Goal: Information Seeking & Learning: Learn about a topic

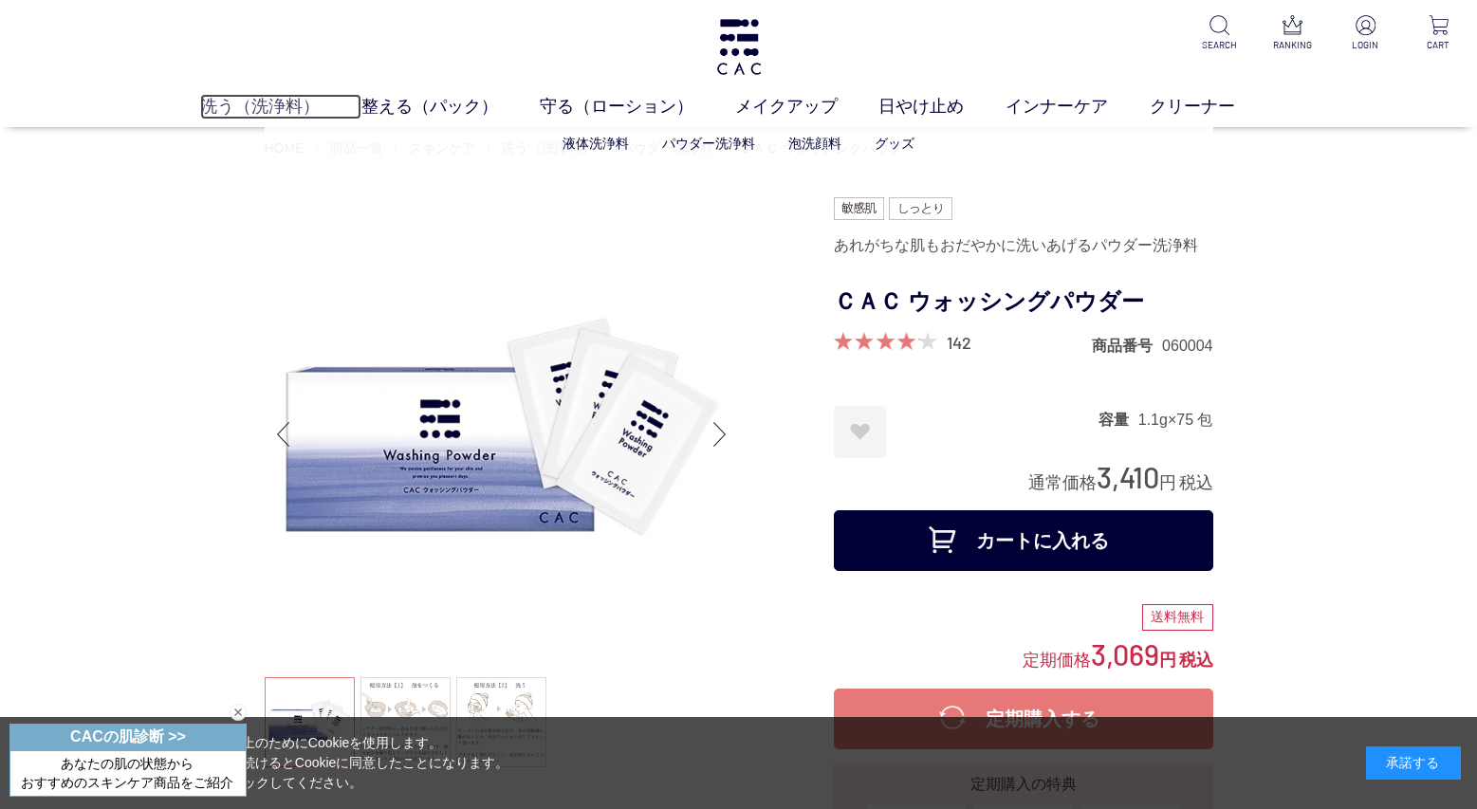
click at [246, 109] on link "洗う（洗浄料）" at bounding box center [280, 106] width 161 height 25
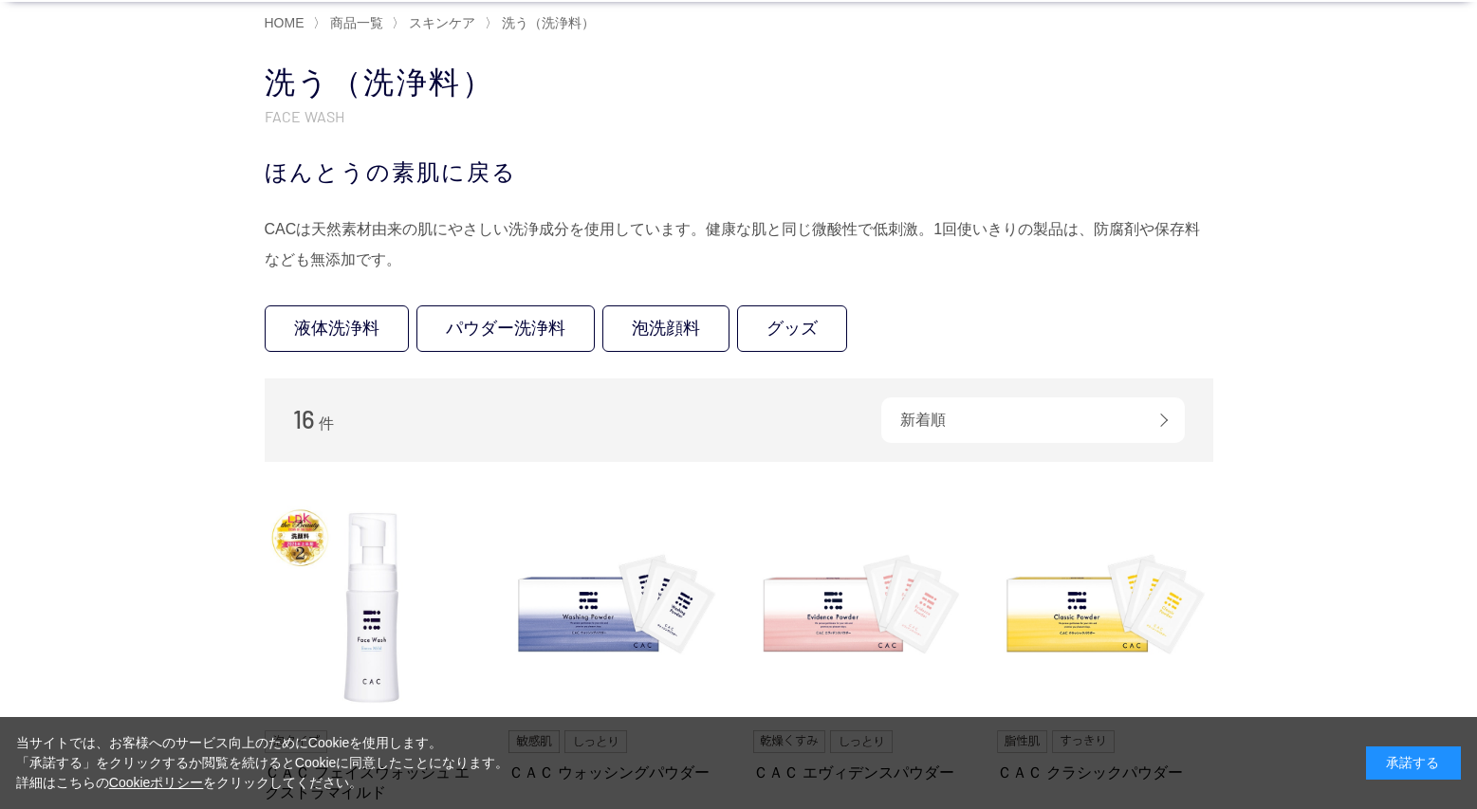
scroll to position [474, 0]
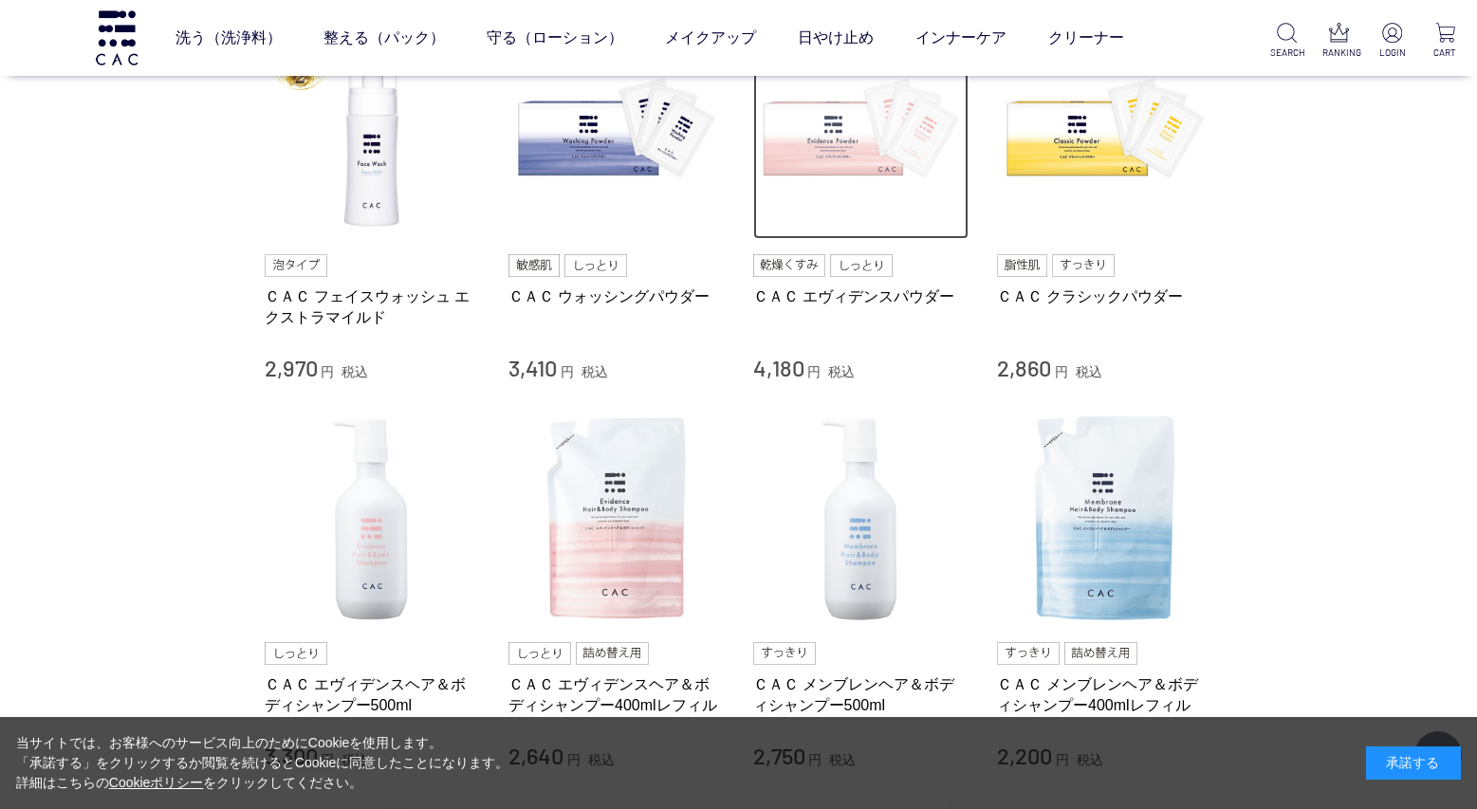
click at [852, 142] on img at bounding box center [861, 132] width 216 height 216
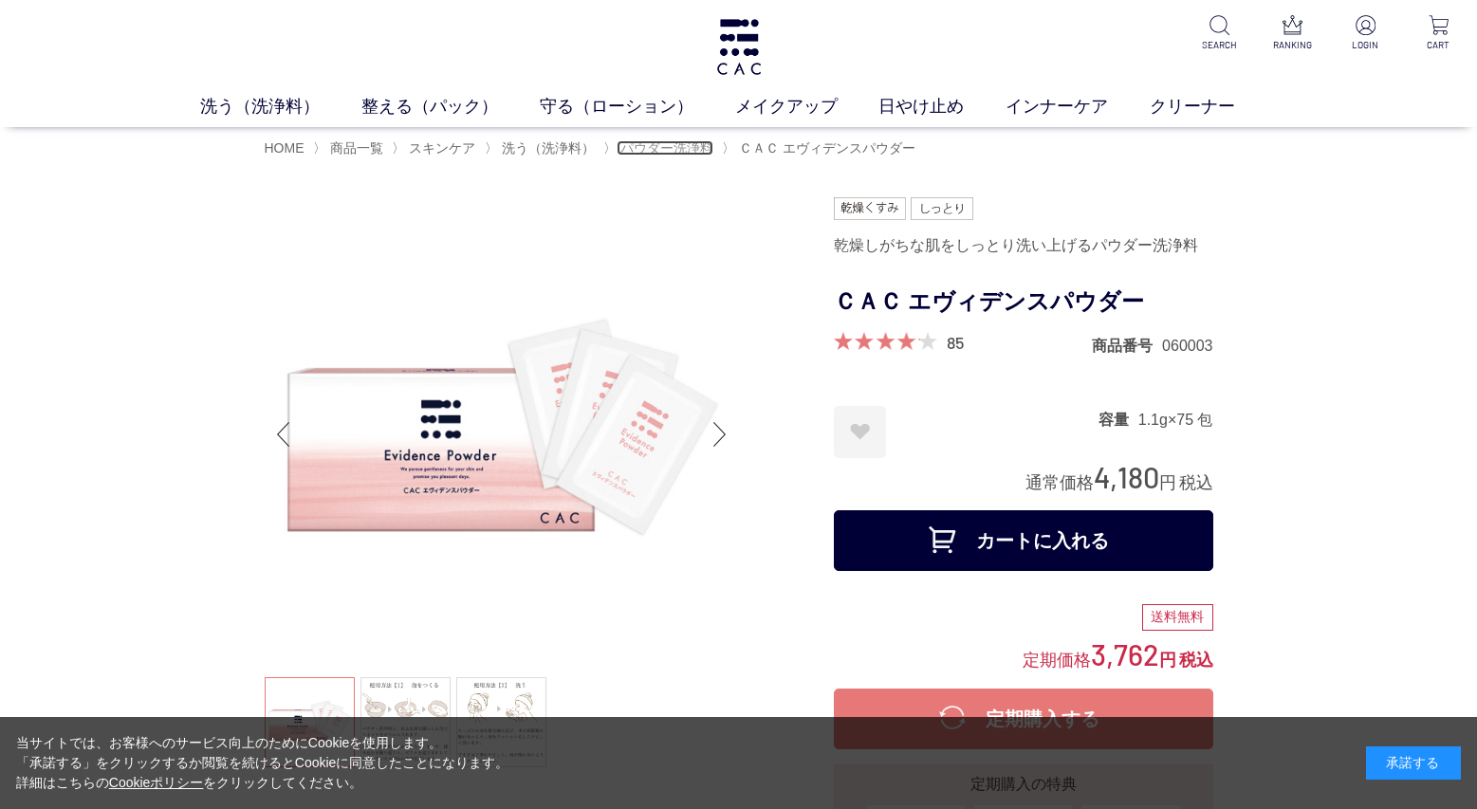
click at [678, 143] on span "パウダー洗浄料" at bounding box center [667, 147] width 93 height 15
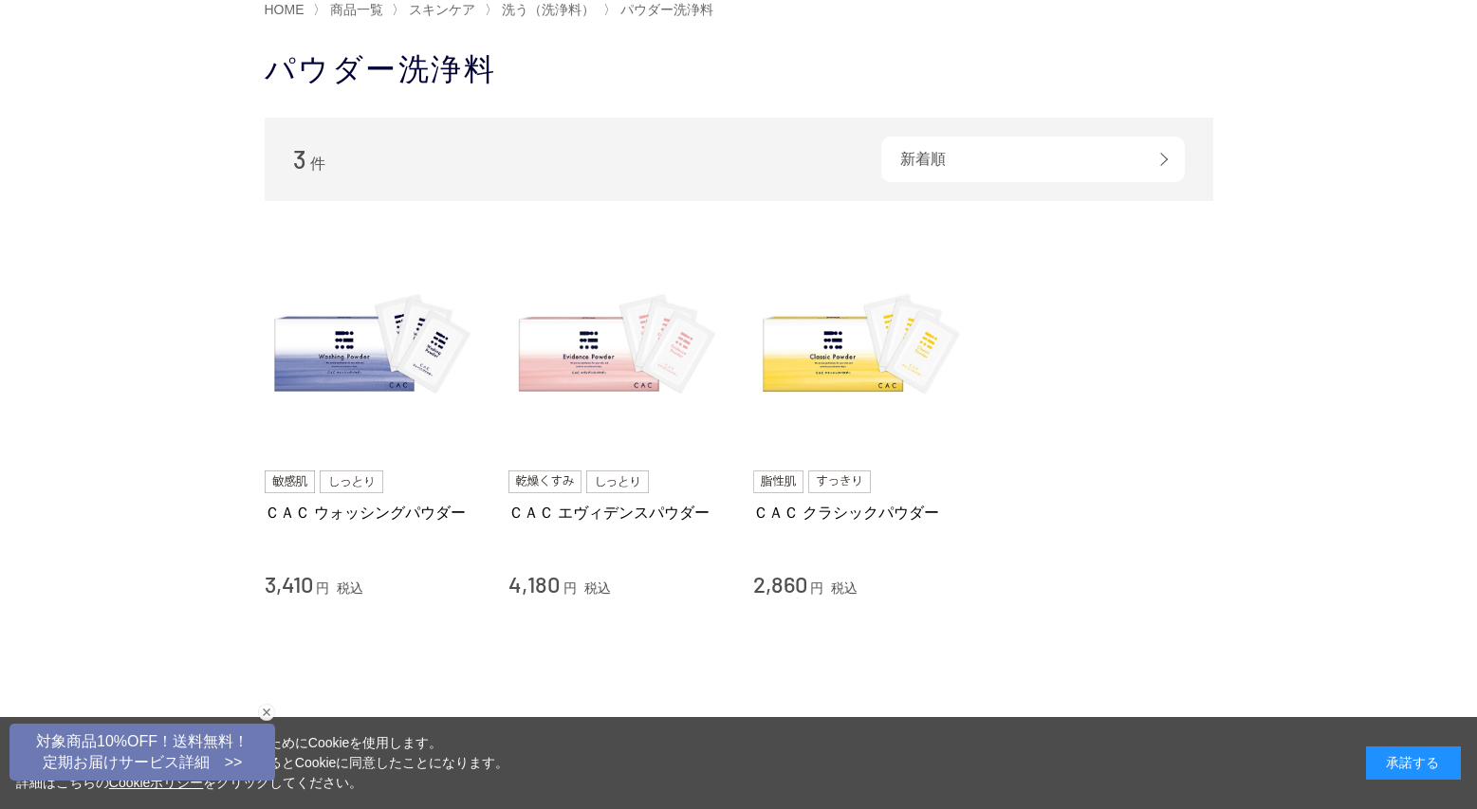
scroll to position [285, 0]
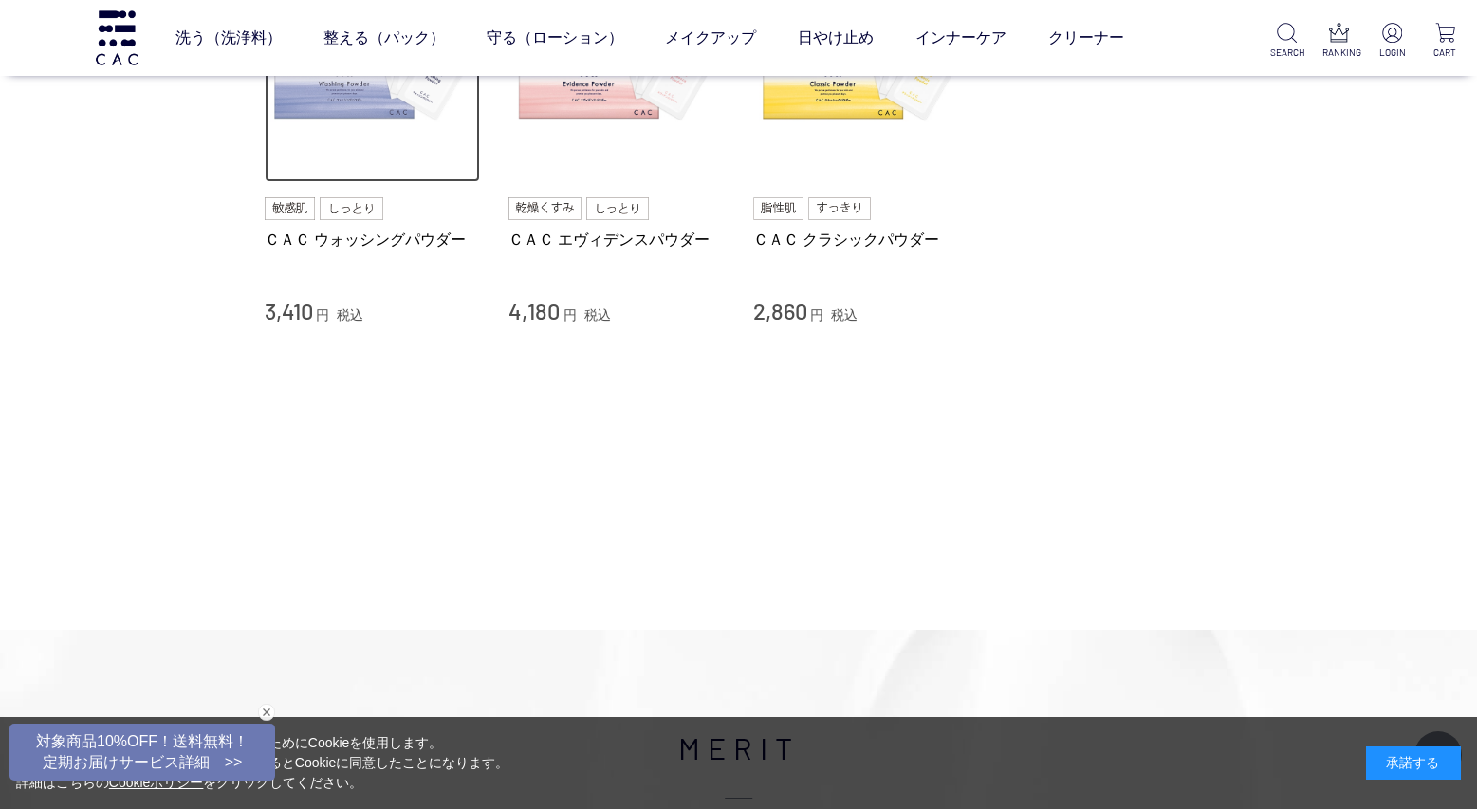
click at [366, 145] on img at bounding box center [373, 75] width 216 height 216
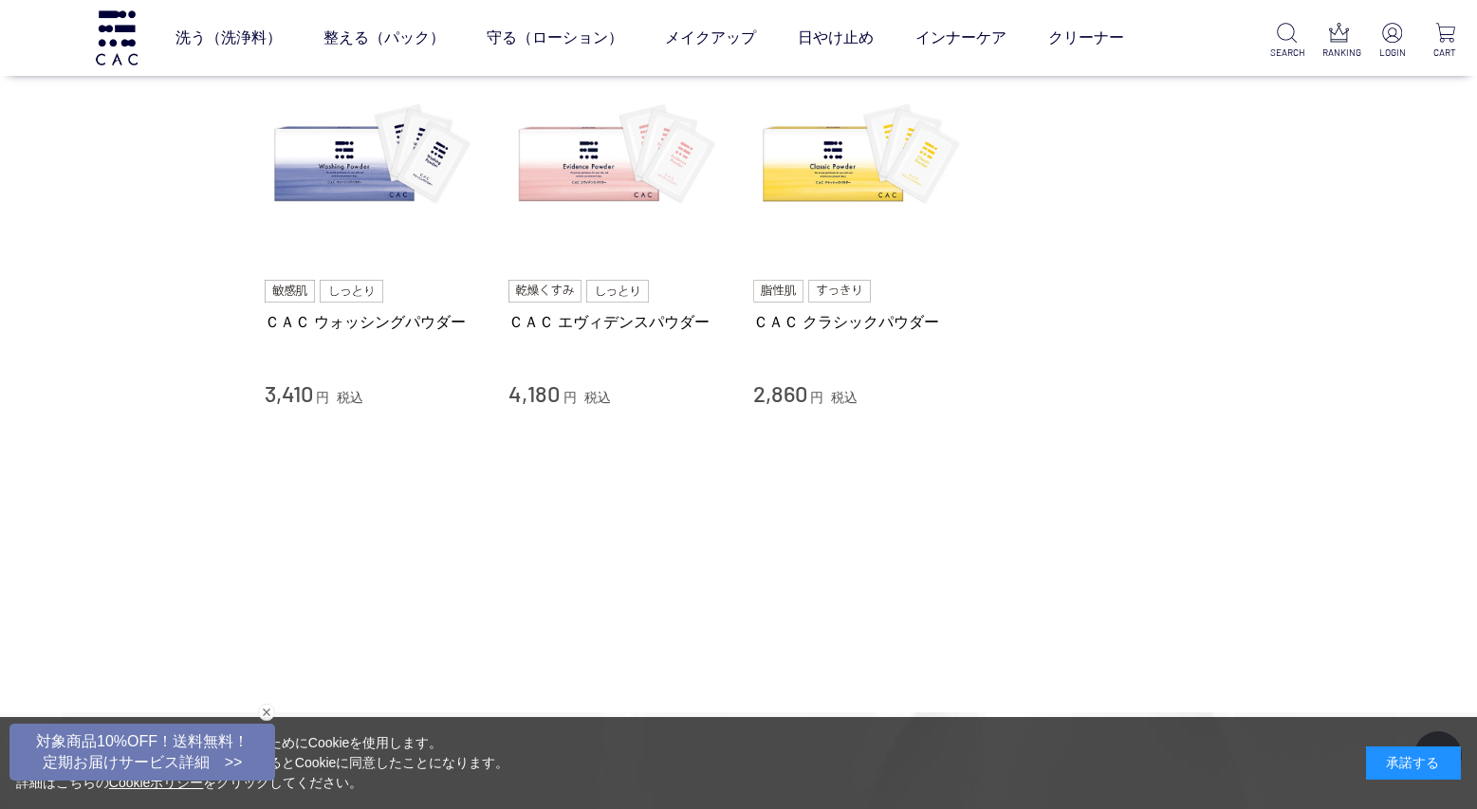
scroll to position [95, 0]
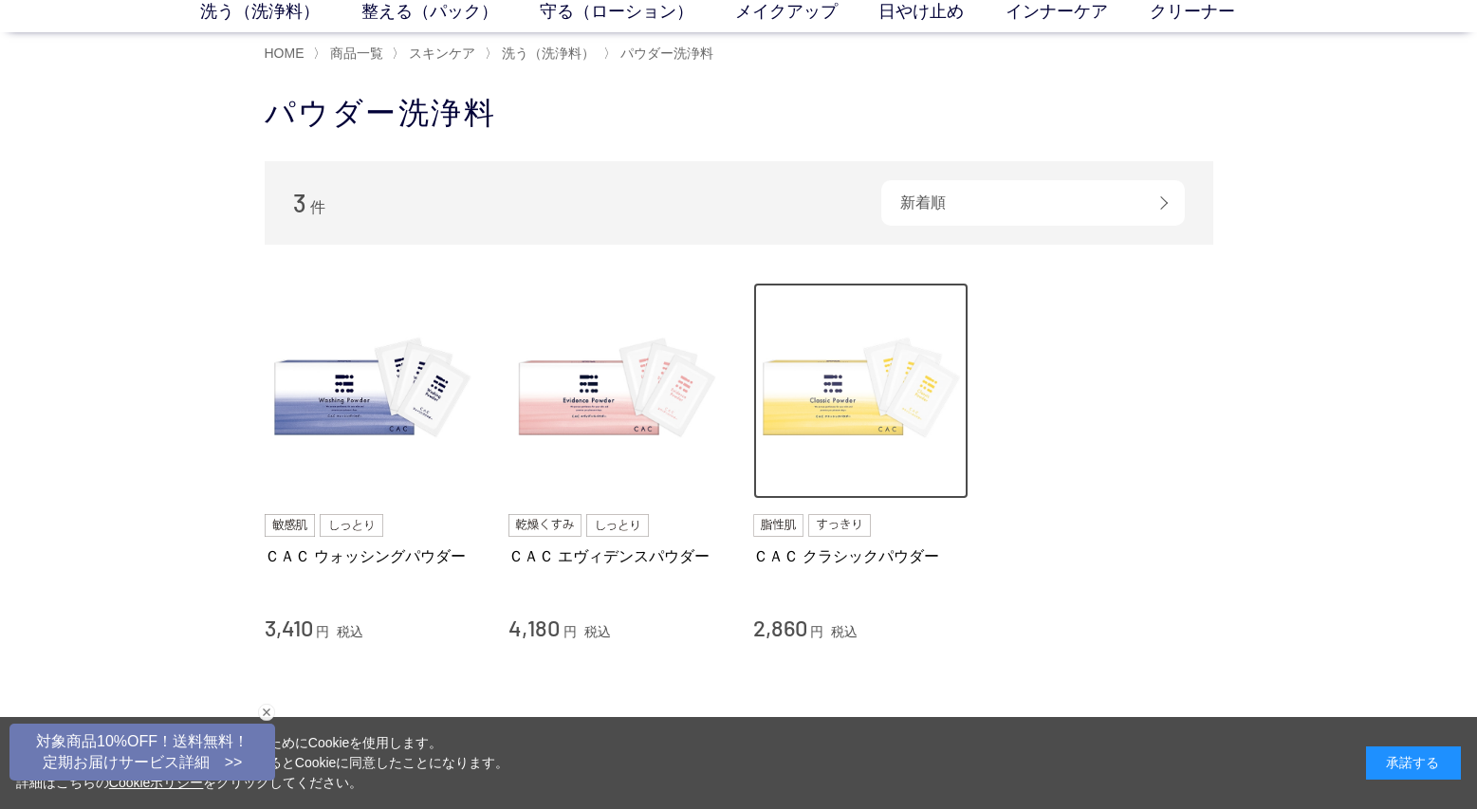
click at [869, 404] on img at bounding box center [861, 391] width 216 height 216
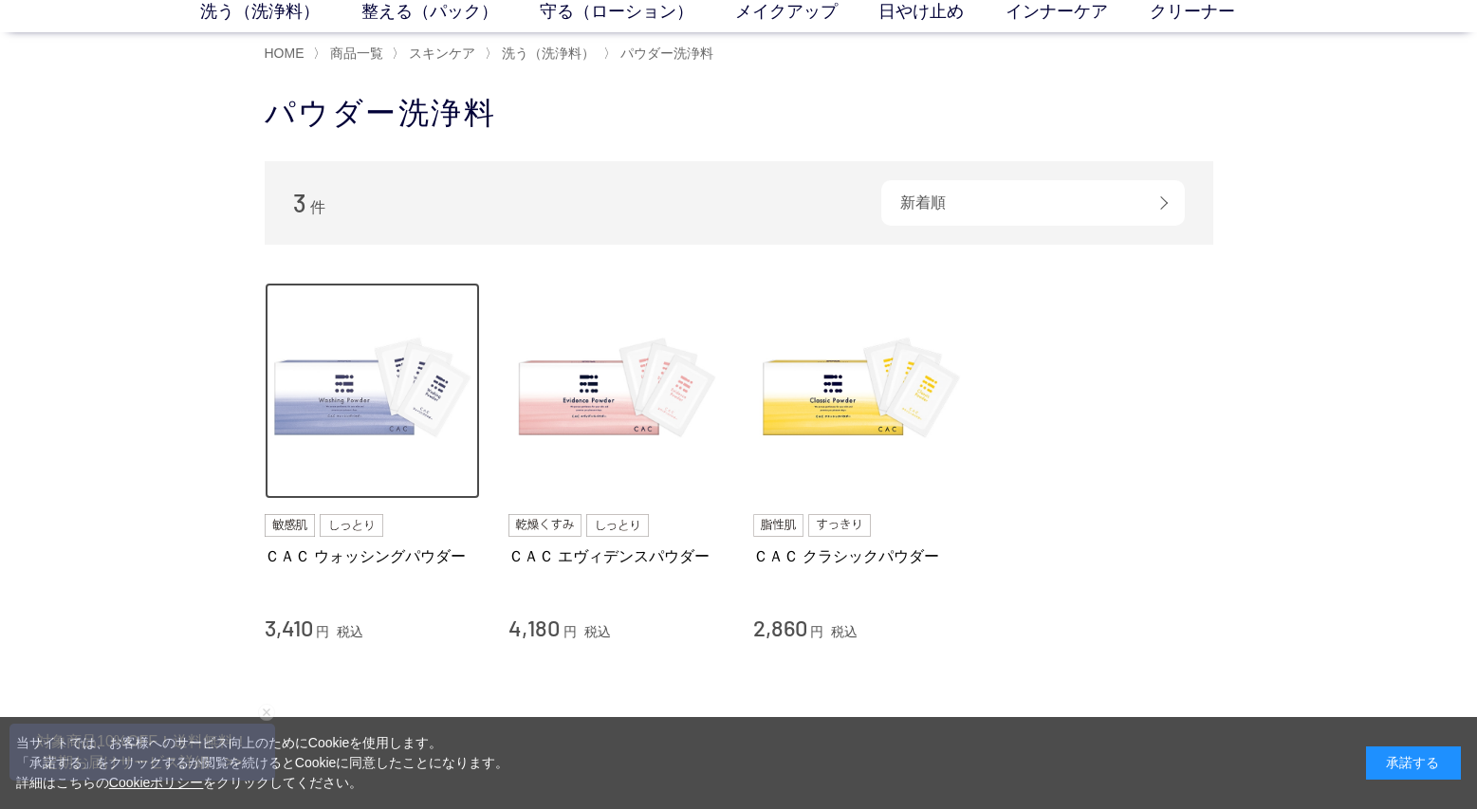
click at [354, 418] on img at bounding box center [373, 391] width 216 height 216
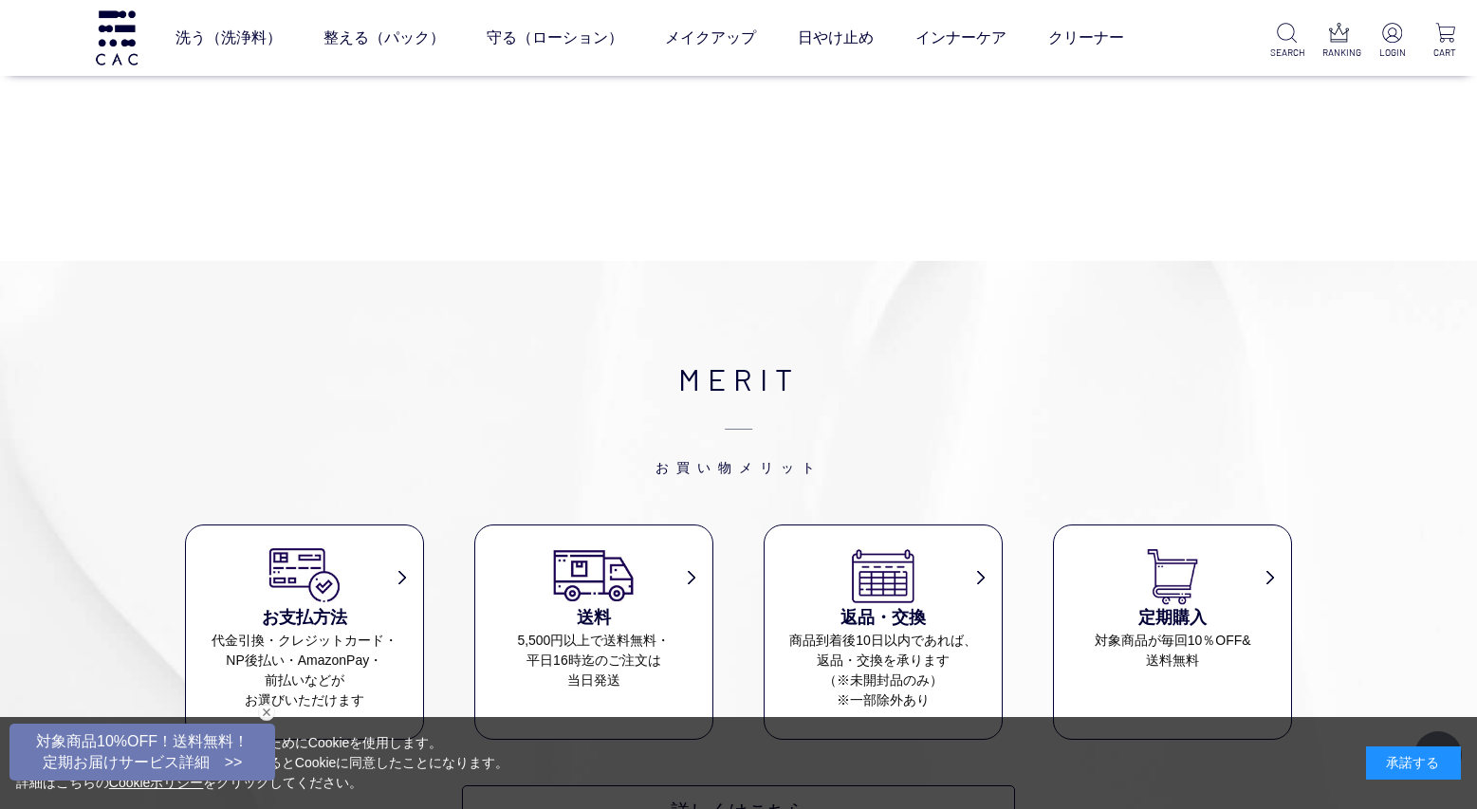
scroll to position [0, 0]
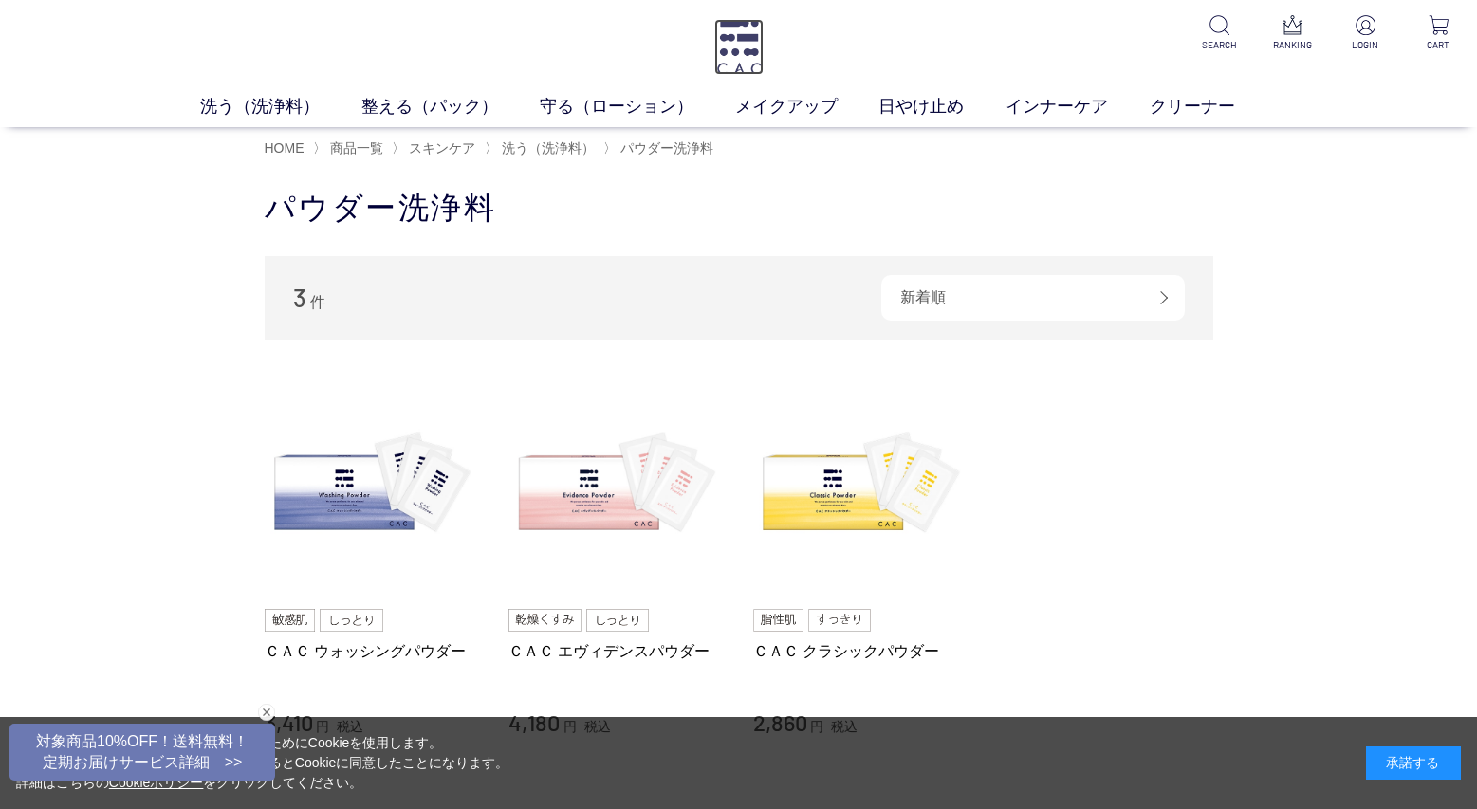
click at [739, 45] on img at bounding box center [739, 47] width 49 height 56
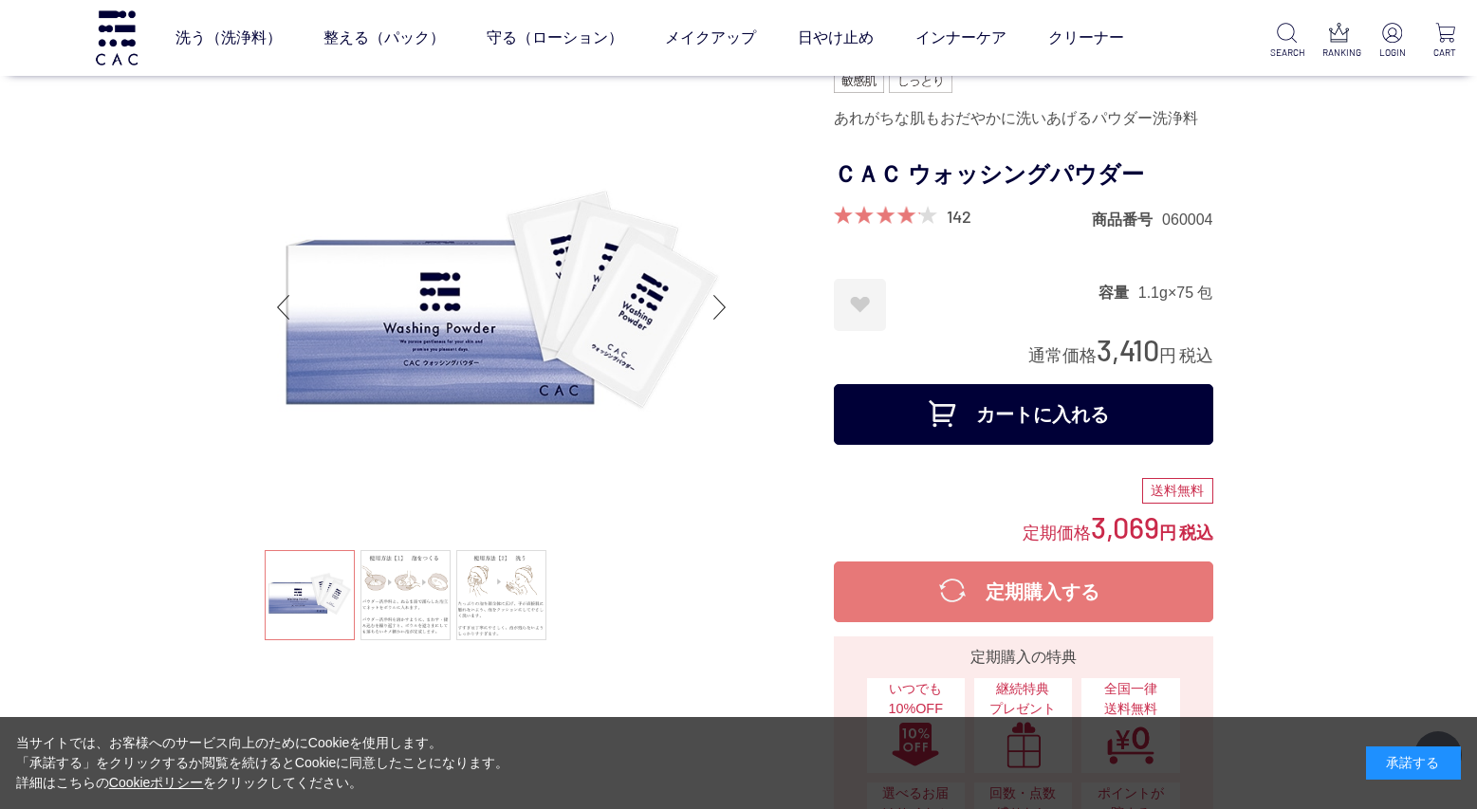
scroll to position [569, 0]
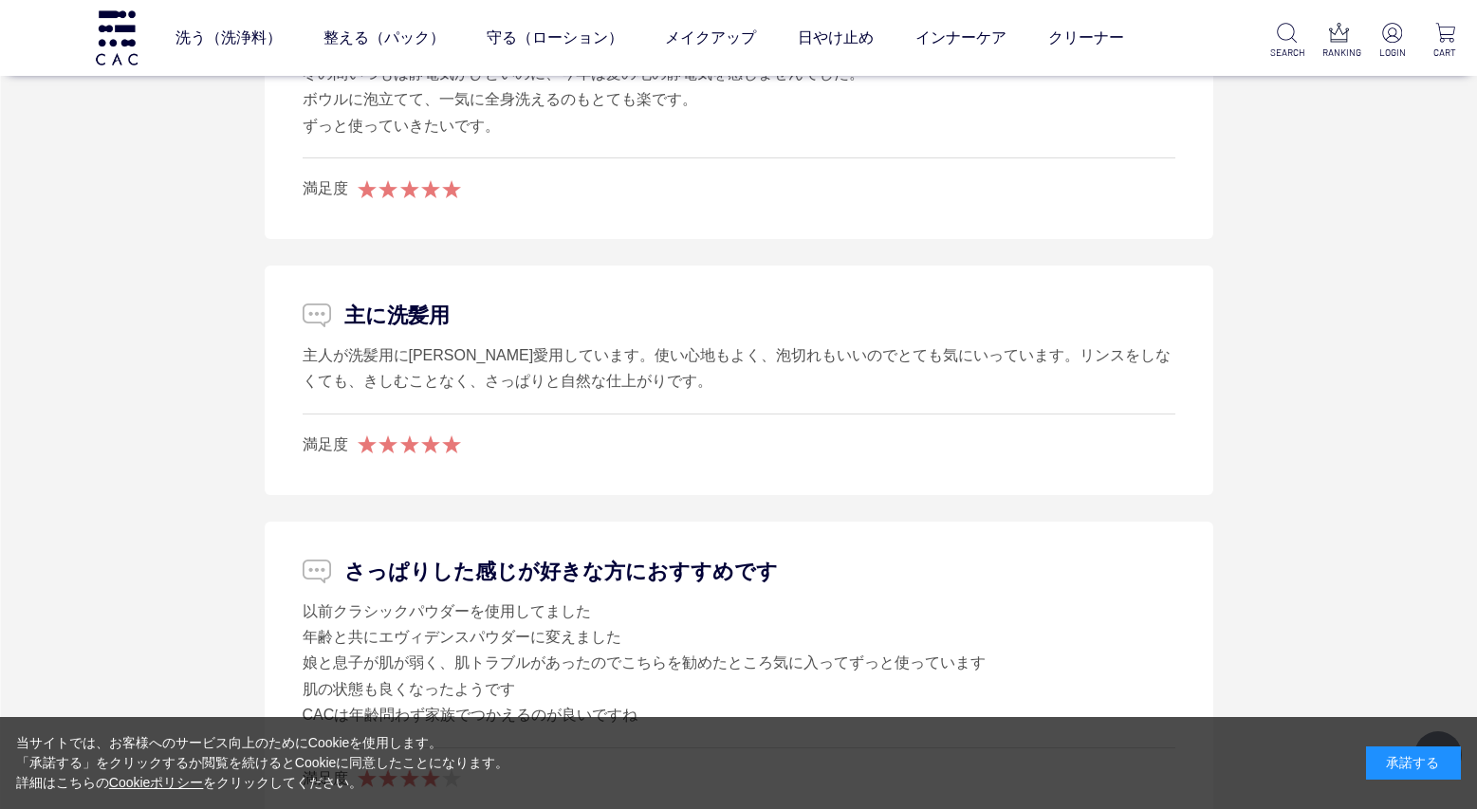
scroll to position [10533, 0]
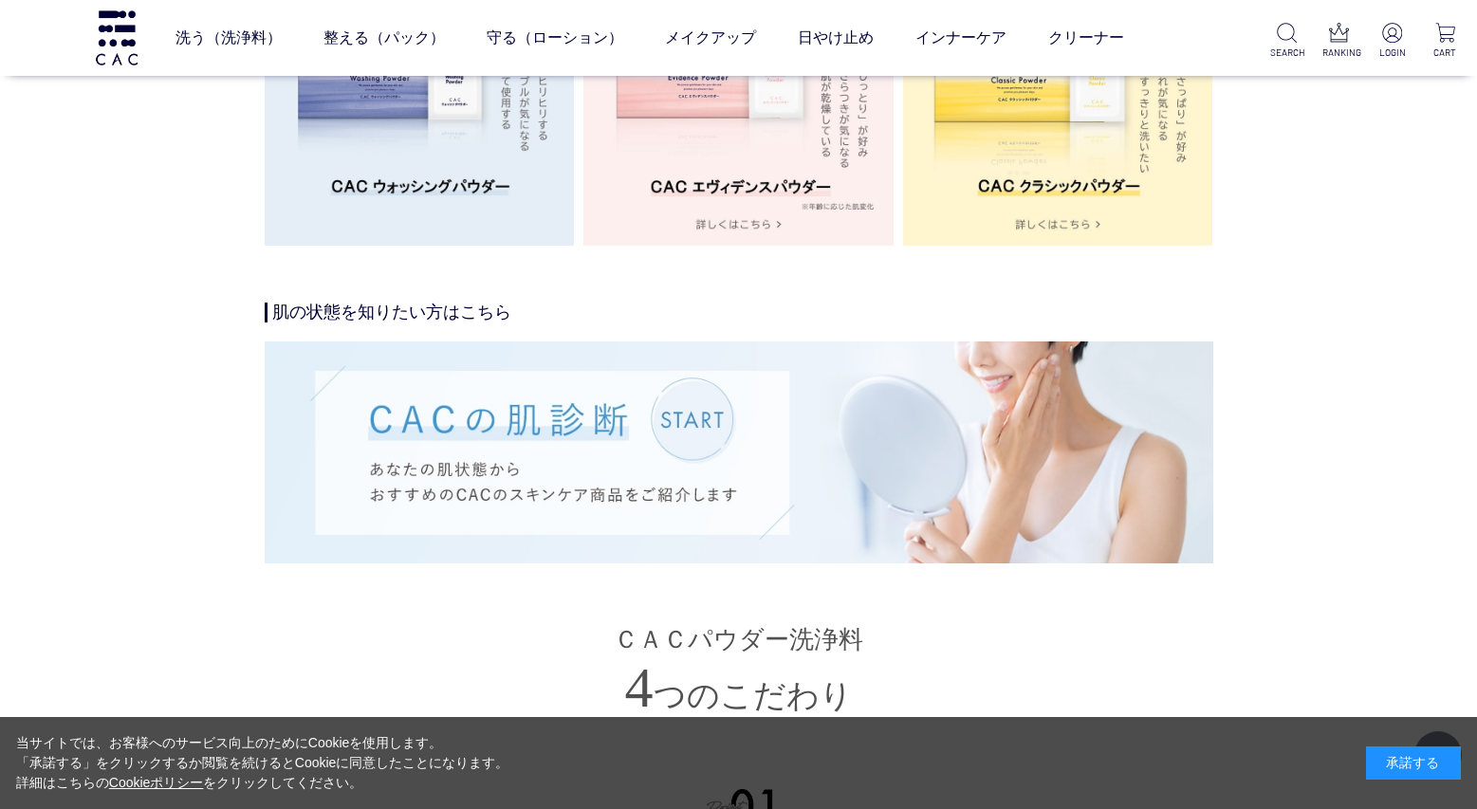
scroll to position [3796, 0]
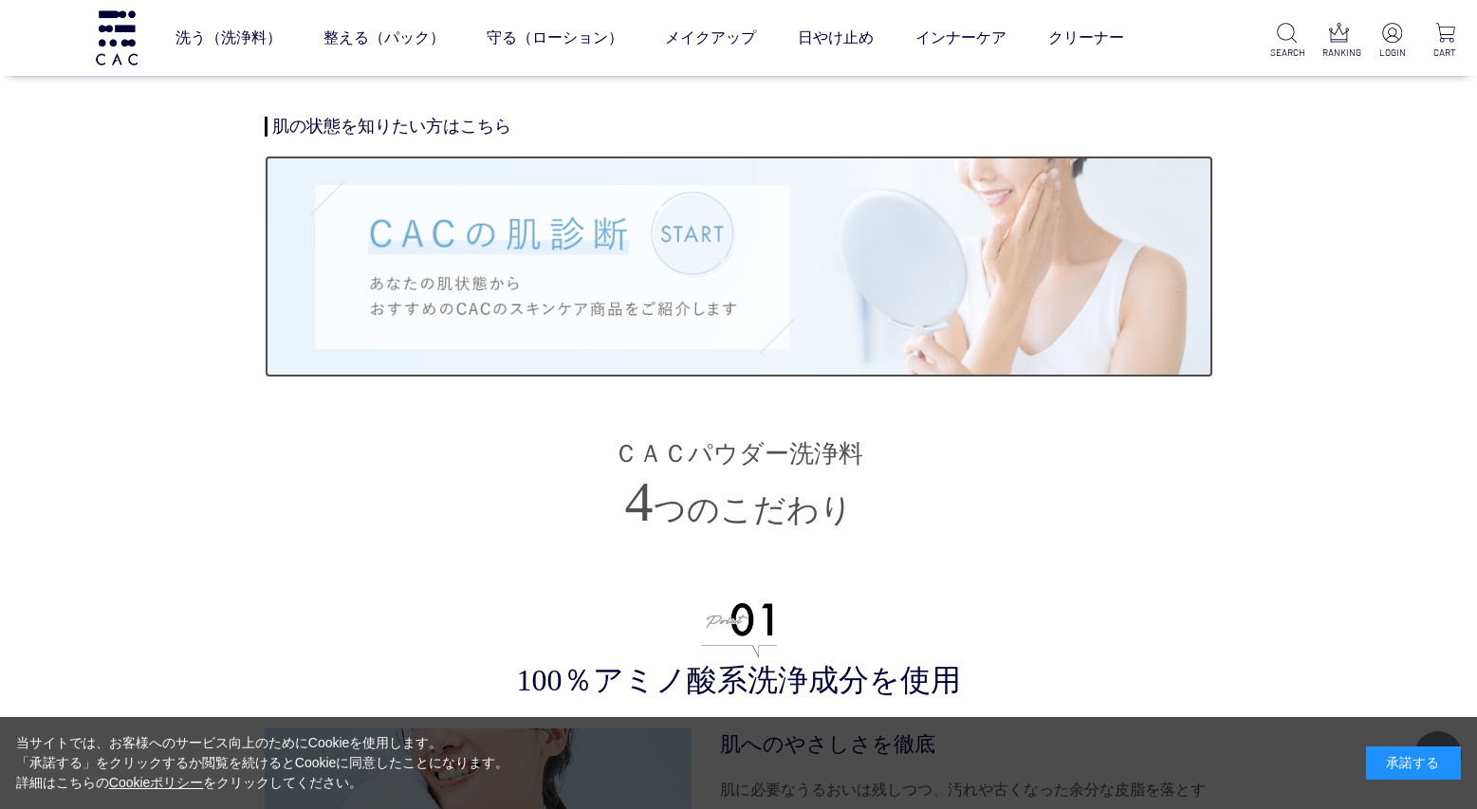
click at [476, 249] on img at bounding box center [739, 266] width 949 height 221
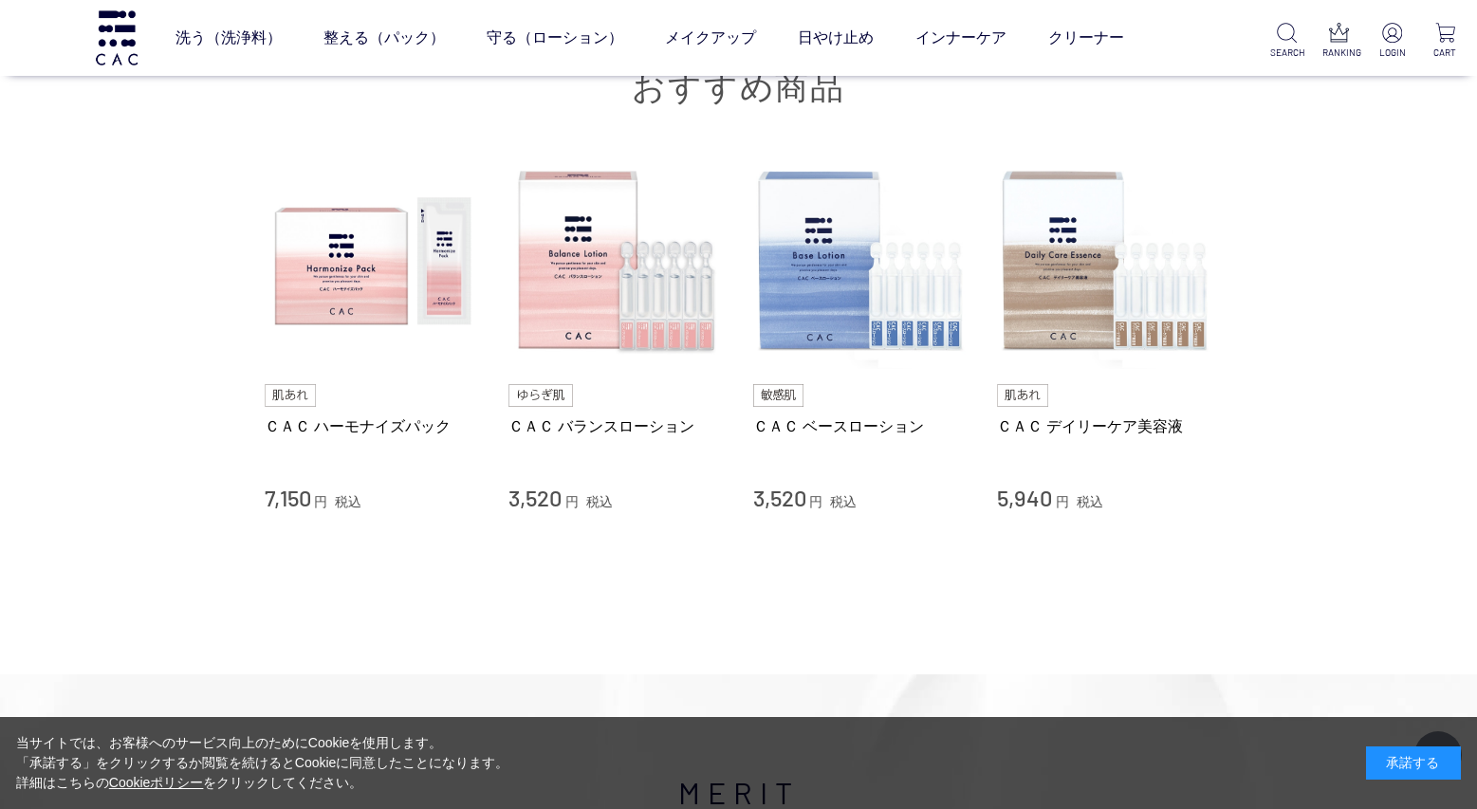
scroll to position [13379, 0]
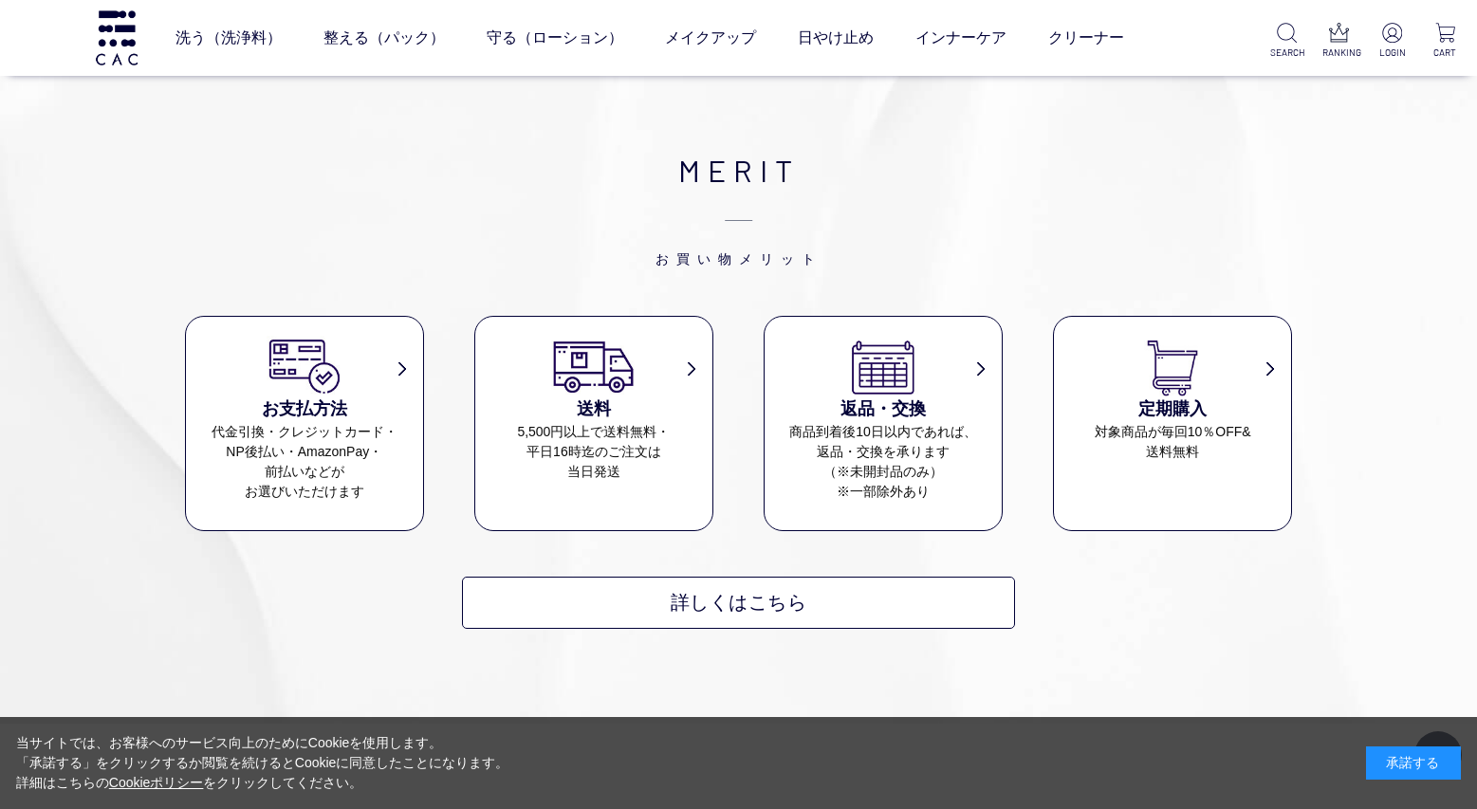
scroll to position [759, 0]
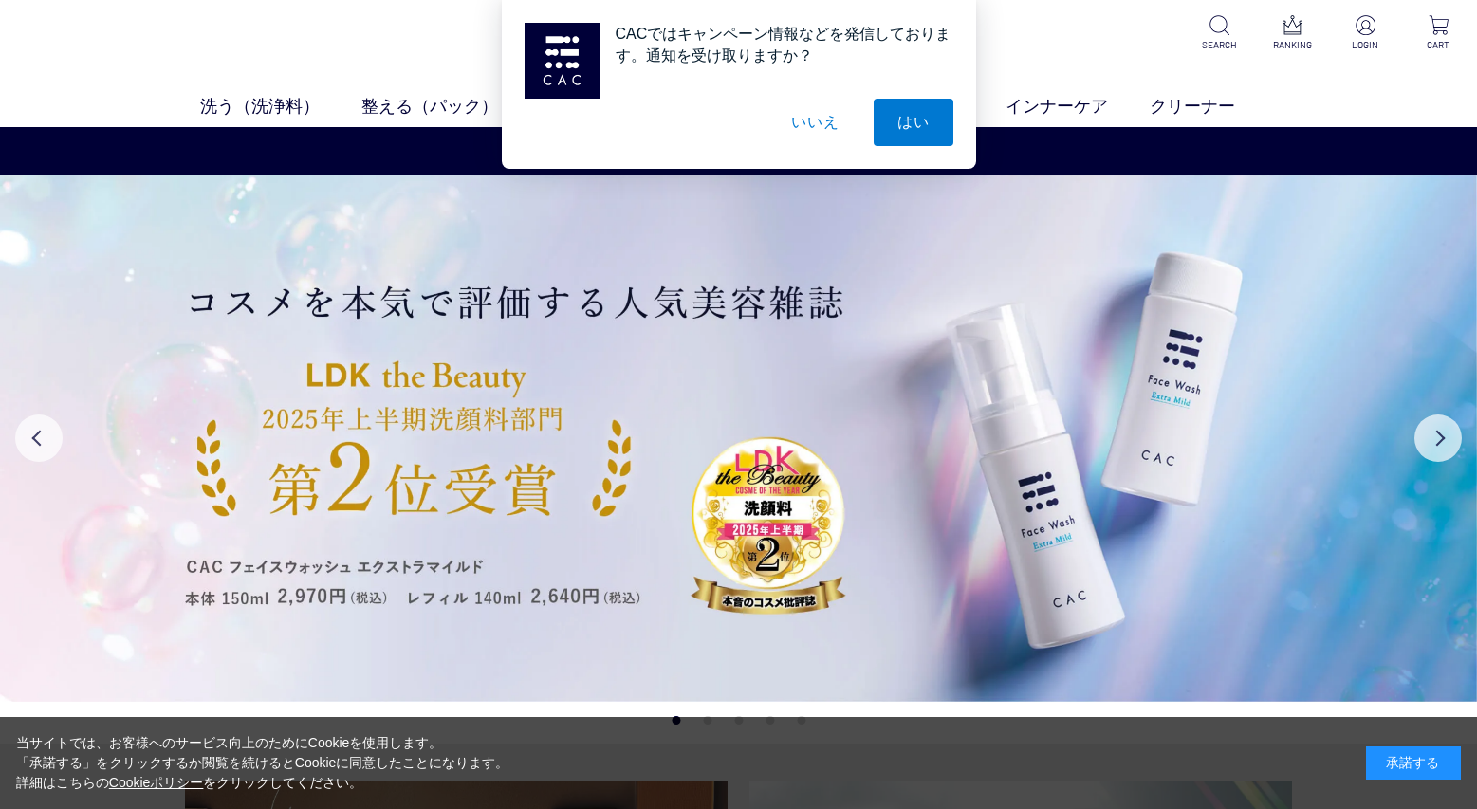
click at [813, 123] on button "いいえ" at bounding box center [815, 122] width 95 height 47
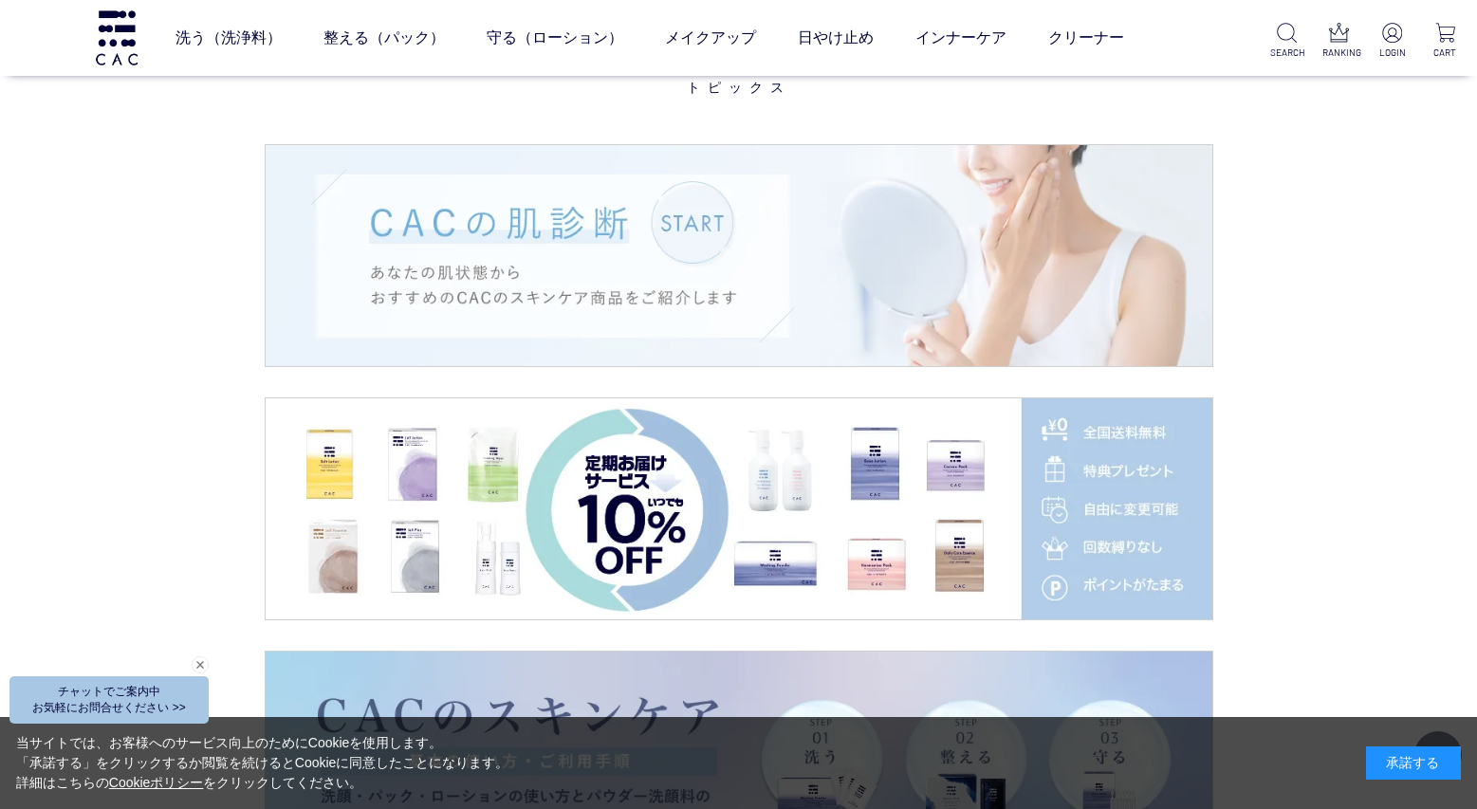
scroll to position [2277, 0]
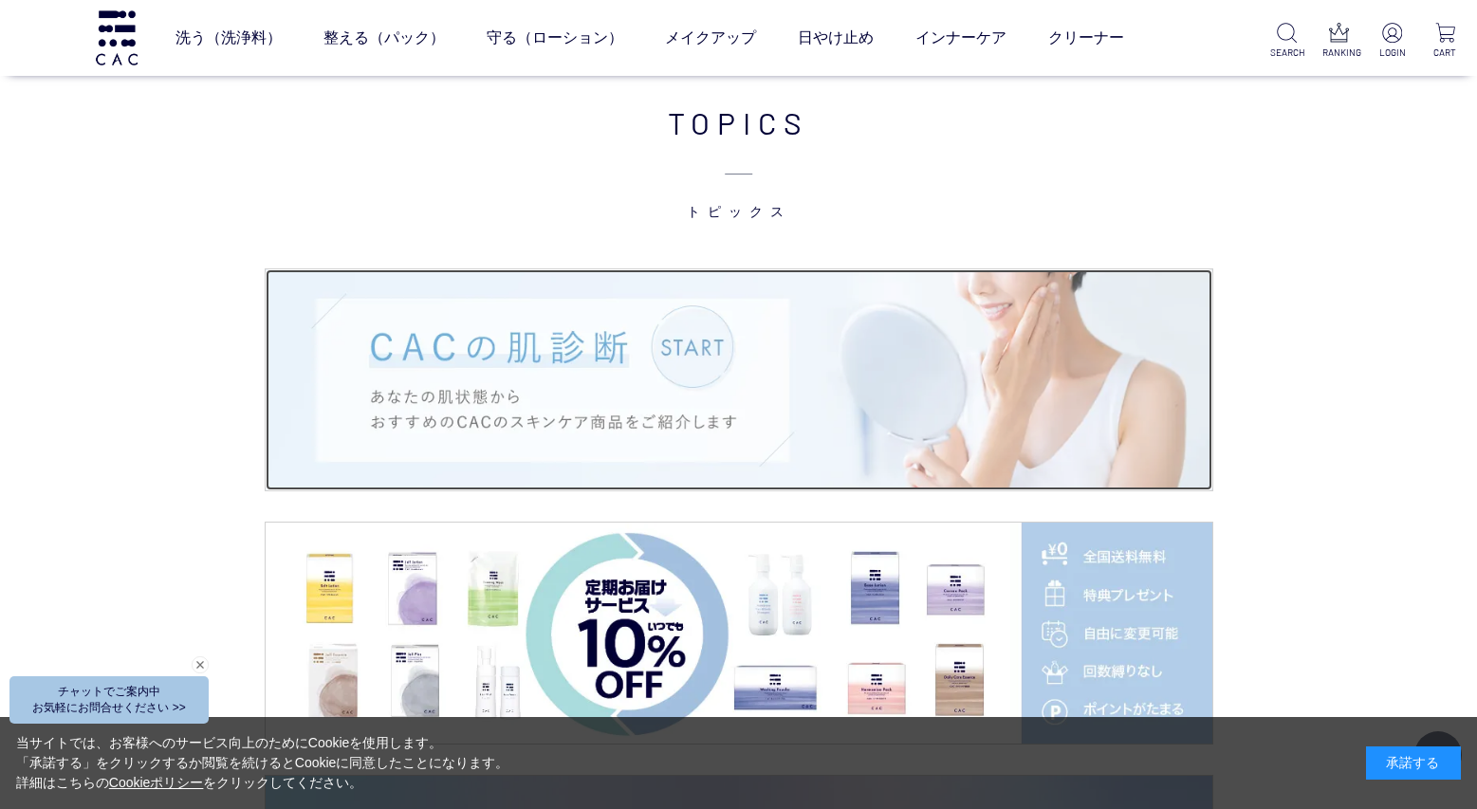
click at [742, 344] on img at bounding box center [739, 379] width 947 height 221
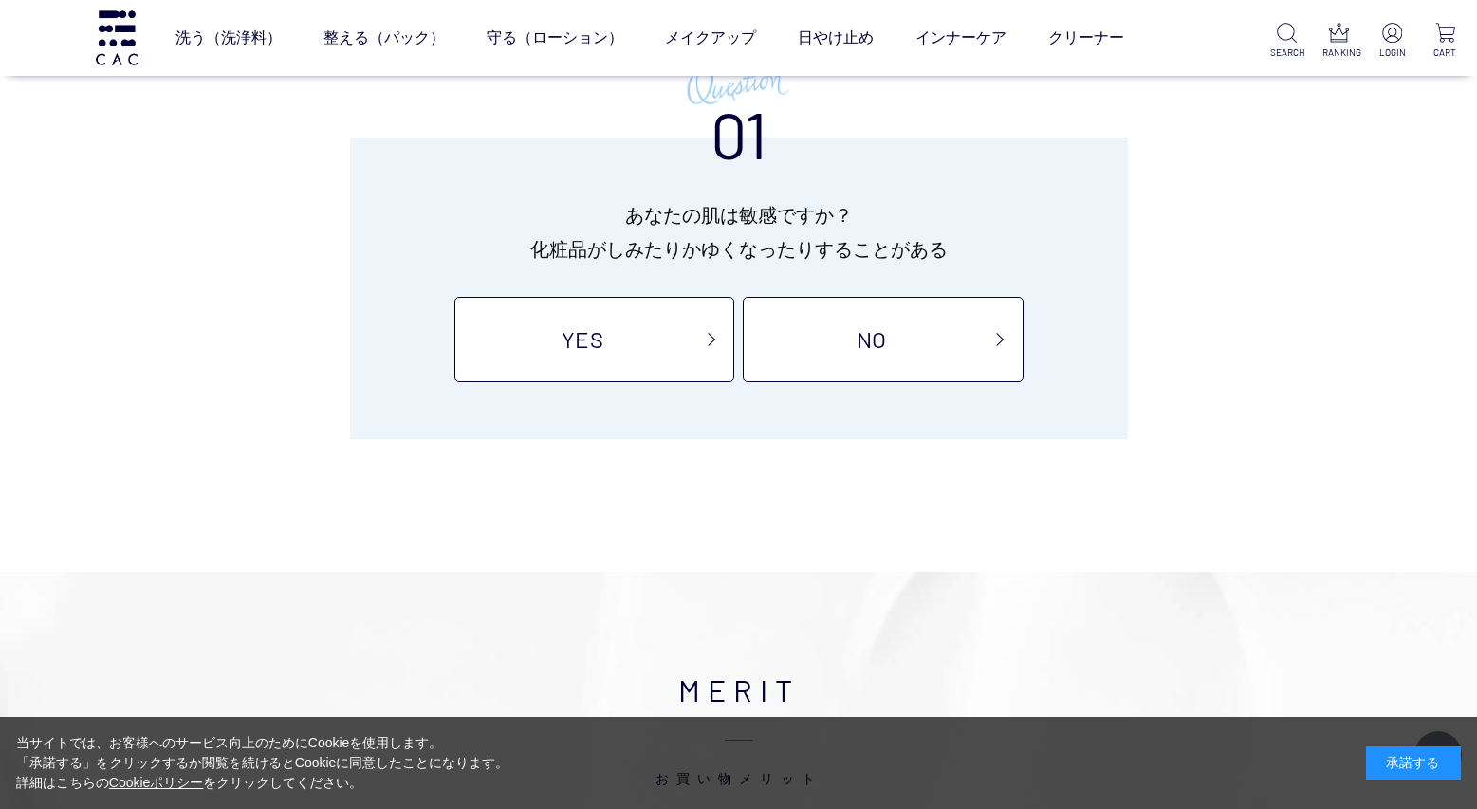
scroll to position [190, 0]
click at [638, 359] on link "YES" at bounding box center [595, 337] width 280 height 85
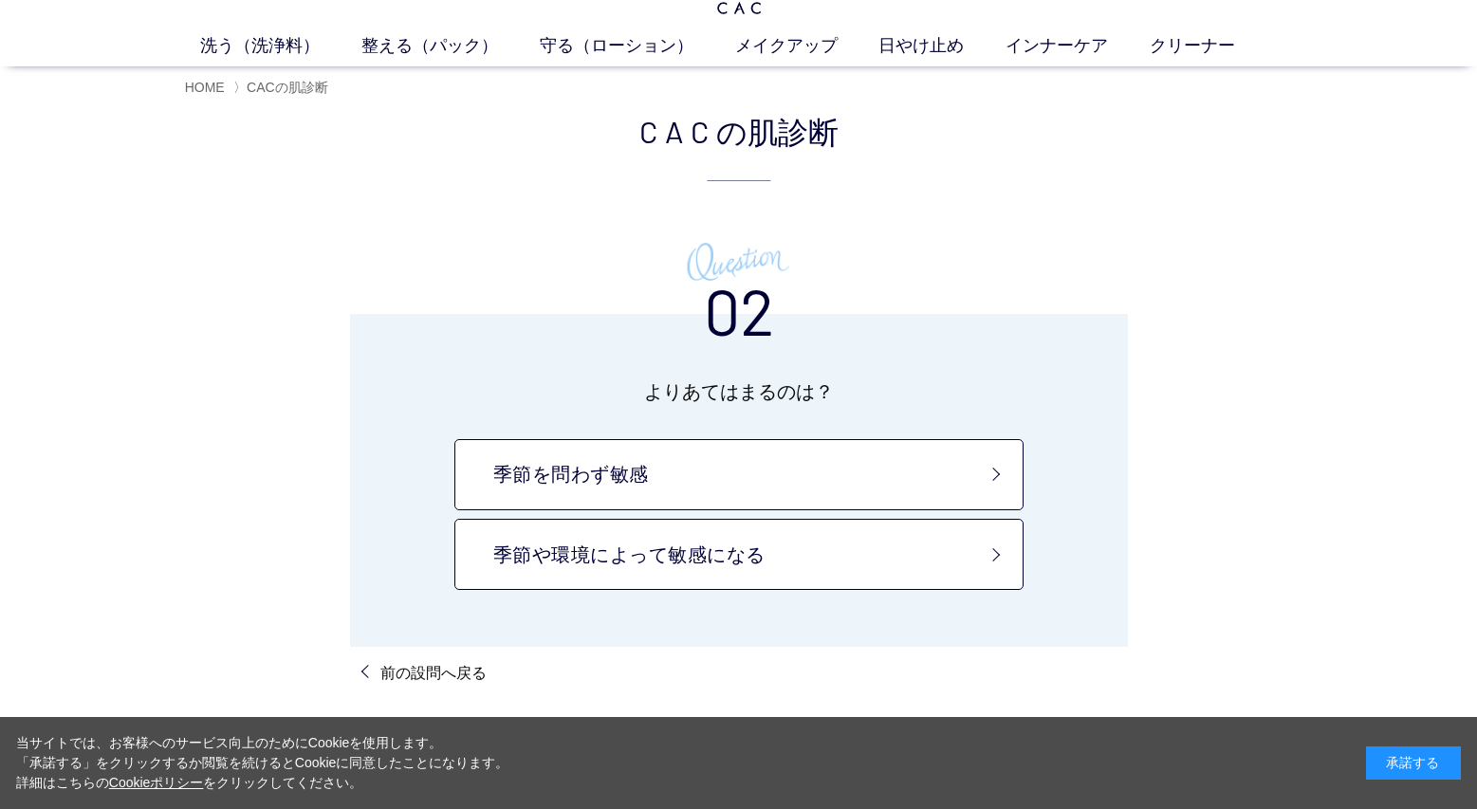
scroll to position [95, 0]
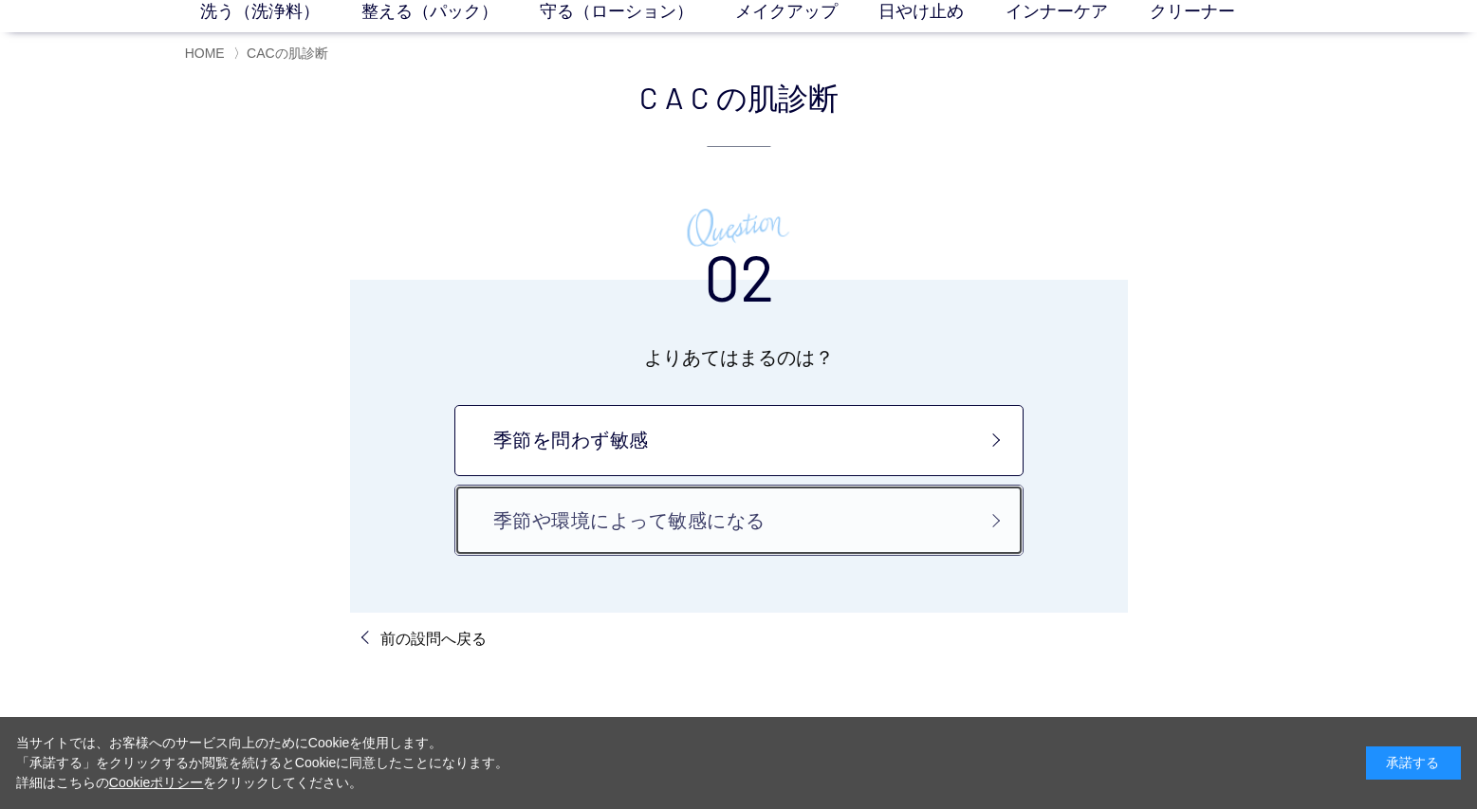
click at [637, 544] on link "季節や環境によって敏感になる" at bounding box center [739, 520] width 569 height 71
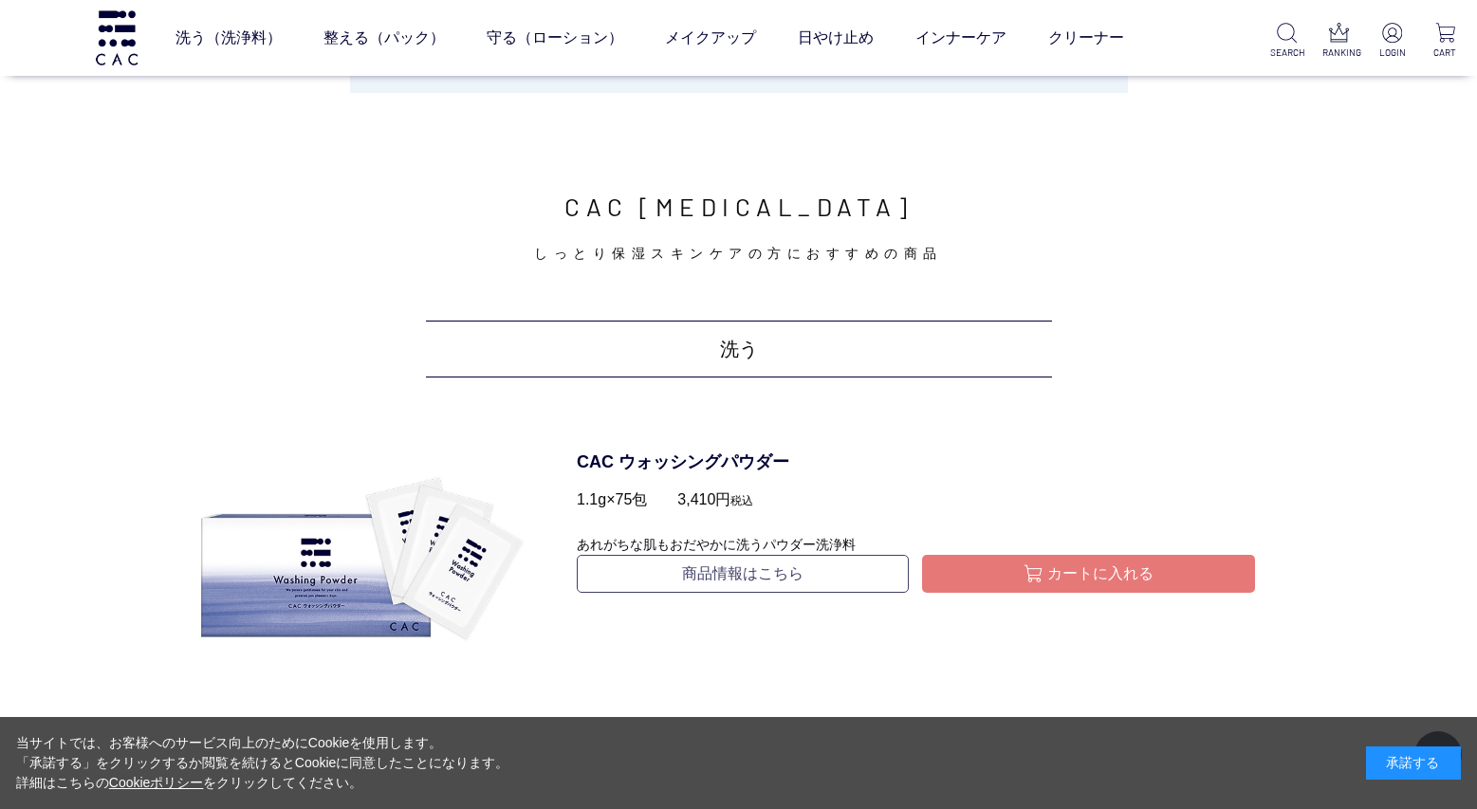
scroll to position [664, 0]
